Goal: Task Accomplishment & Management: Use online tool/utility

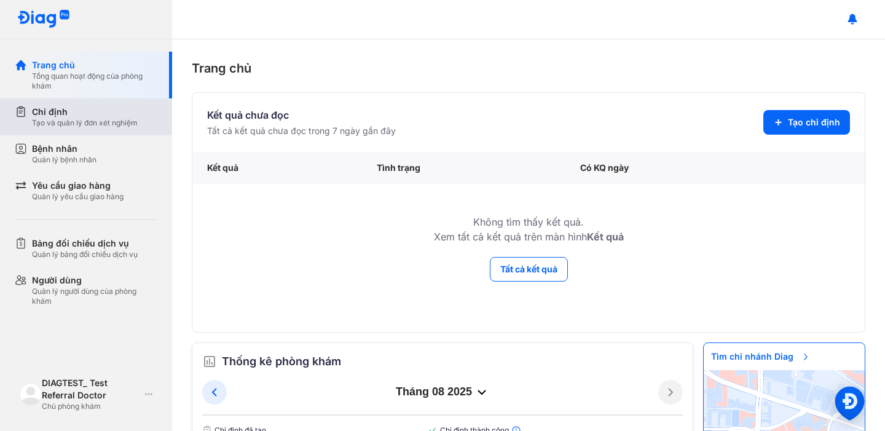
click at [87, 124] on div "Tạo và quản lý đơn xét nghiệm" at bounding box center [85, 123] width 106 height 10
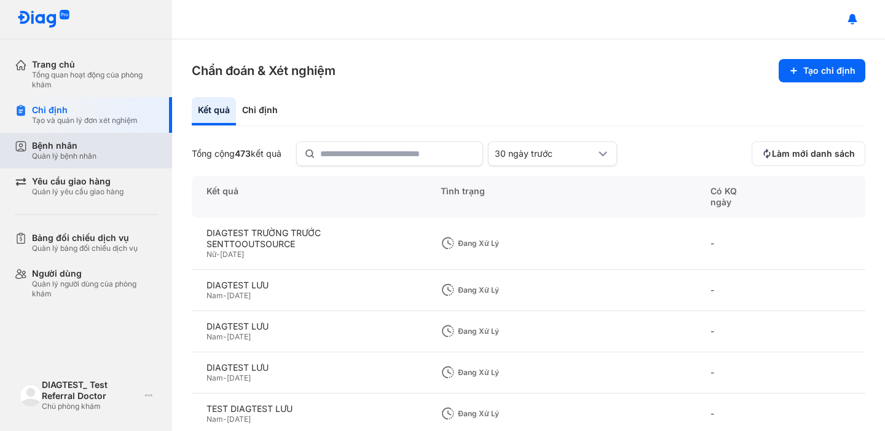
click at [87, 150] on div "Bệnh nhân" at bounding box center [64, 145] width 65 height 11
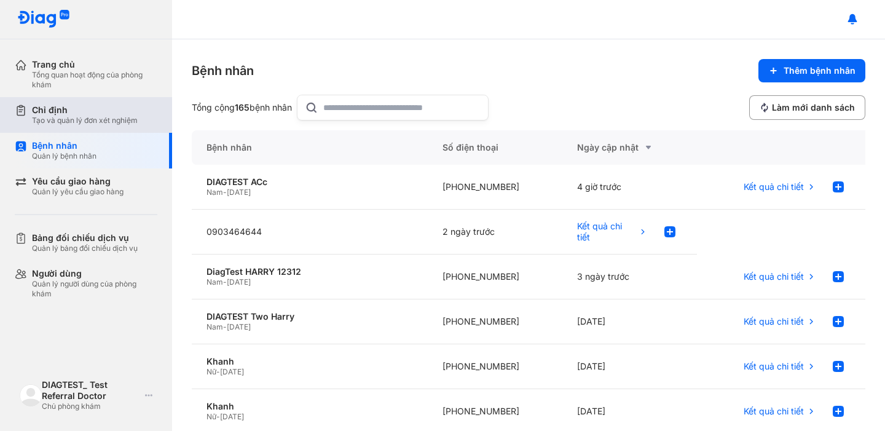
click at [69, 127] on div "Chỉ định Tạo và quản lý đơn xét nghiệm" at bounding box center [93, 115] width 157 height 36
